Goal: Transaction & Acquisition: Purchase product/service

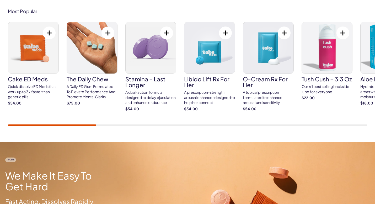
scroll to position [321, 0]
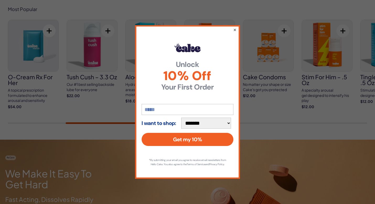
click at [235, 29] on button "×" at bounding box center [234, 30] width 3 height 6
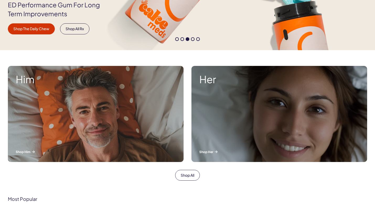
scroll to position [0, 0]
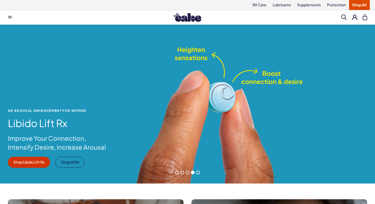
click at [178, 17] on img at bounding box center [187, 17] width 28 height 9
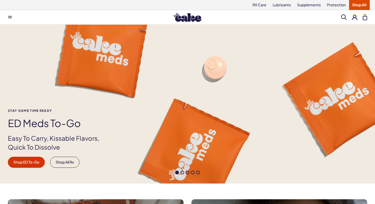
click at [13, 15] on button at bounding box center [10, 17] width 10 height 10
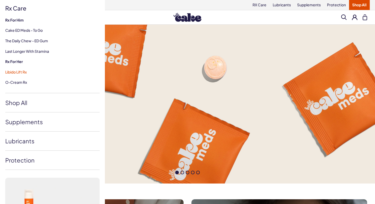
scroll to position [107, 0]
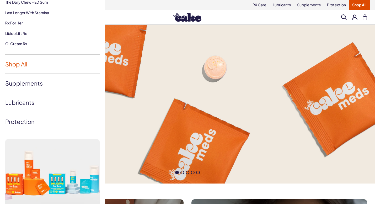
click at [20, 63] on link "Shop All" at bounding box center [52, 64] width 94 height 19
